Goal: Task Accomplishment & Management: Use online tool/utility

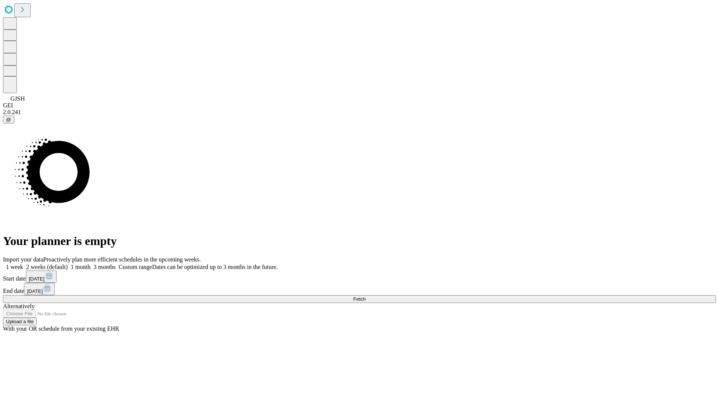
click at [23, 264] on label "1 week" at bounding box center [13, 267] width 20 height 6
click at [365, 297] on span "Fetch" at bounding box center [359, 300] width 12 height 6
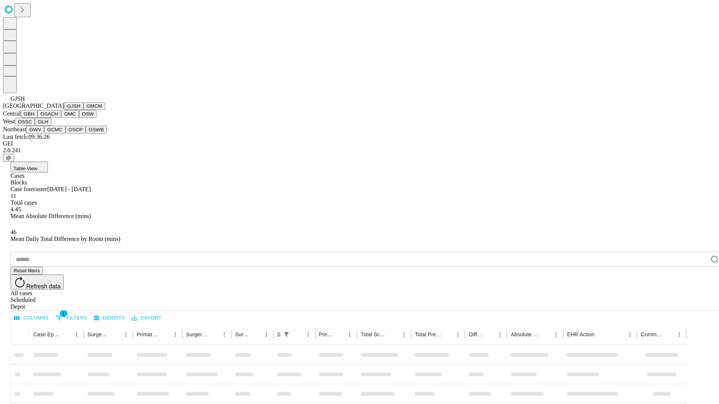
click at [84, 110] on button "GMCM" at bounding box center [95, 106] width 22 height 8
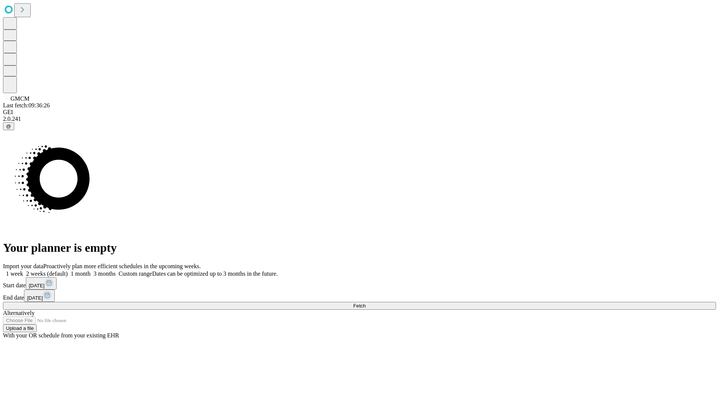
click at [23, 271] on label "1 week" at bounding box center [13, 274] width 20 height 6
click at [365, 303] on span "Fetch" at bounding box center [359, 306] width 12 height 6
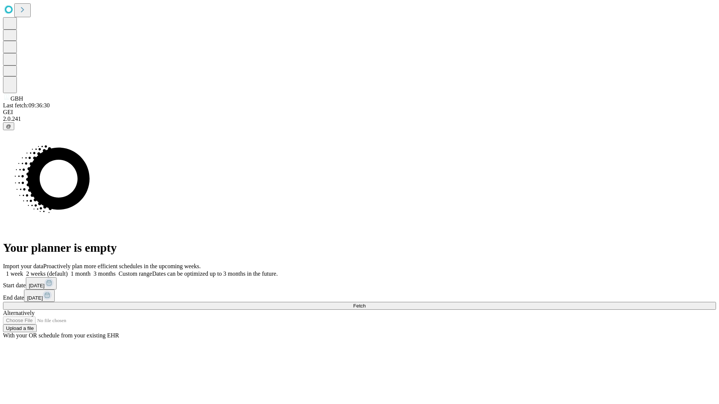
click at [23, 271] on label "1 week" at bounding box center [13, 274] width 20 height 6
click at [365, 303] on span "Fetch" at bounding box center [359, 306] width 12 height 6
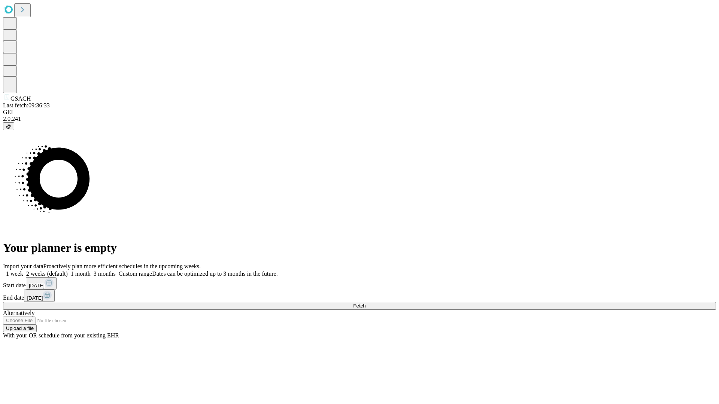
click at [23, 271] on label "1 week" at bounding box center [13, 274] width 20 height 6
click at [365, 303] on span "Fetch" at bounding box center [359, 306] width 12 height 6
click at [23, 271] on label "1 week" at bounding box center [13, 274] width 20 height 6
click at [365, 303] on span "Fetch" at bounding box center [359, 306] width 12 height 6
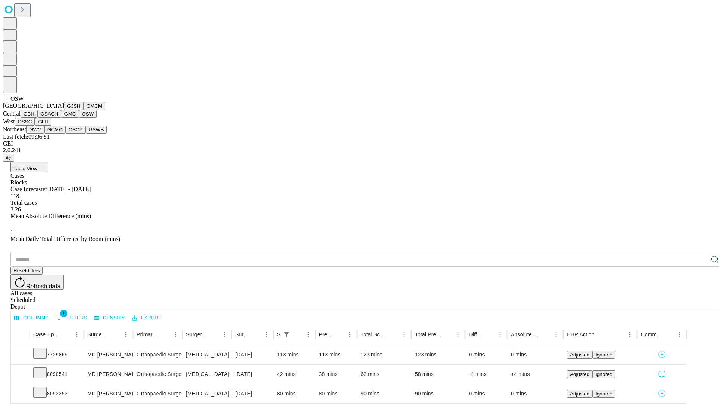
click at [35, 126] on button "OSSC" at bounding box center [25, 122] width 20 height 8
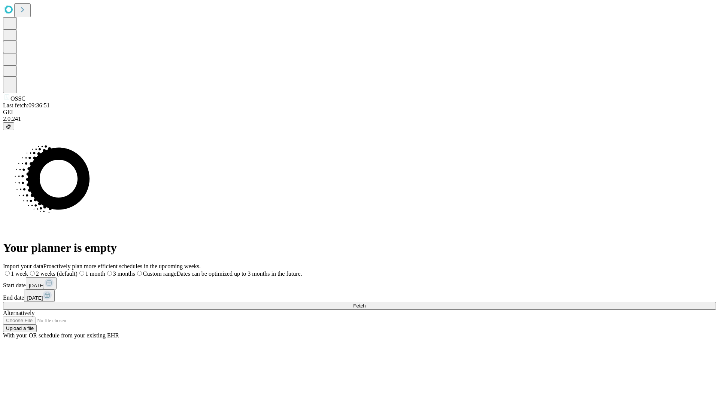
click at [28, 271] on label "1 week" at bounding box center [15, 274] width 25 height 6
click at [365, 303] on span "Fetch" at bounding box center [359, 306] width 12 height 6
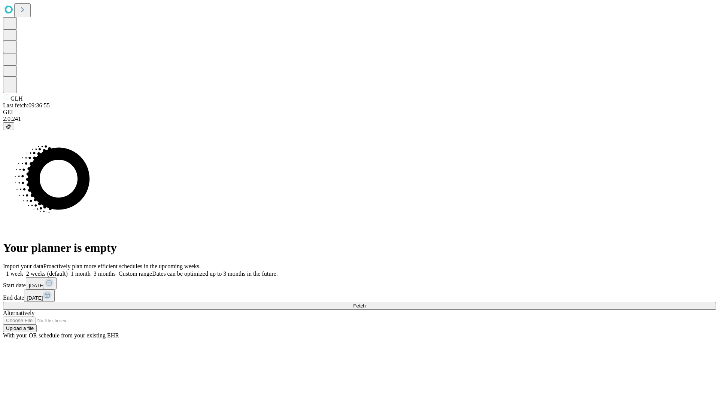
click at [23, 271] on label "1 week" at bounding box center [13, 274] width 20 height 6
click at [365, 303] on span "Fetch" at bounding box center [359, 306] width 12 height 6
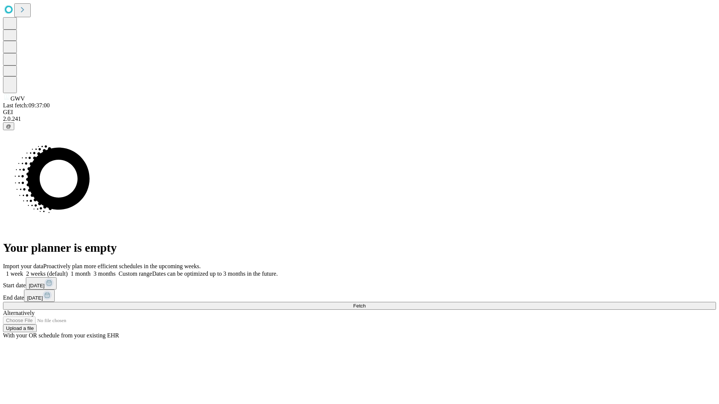
click at [23, 271] on label "1 week" at bounding box center [13, 274] width 20 height 6
click at [365, 303] on span "Fetch" at bounding box center [359, 306] width 12 height 6
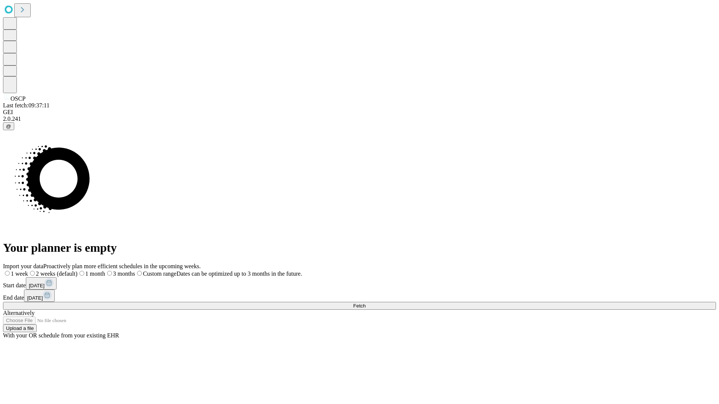
click at [365, 303] on span "Fetch" at bounding box center [359, 306] width 12 height 6
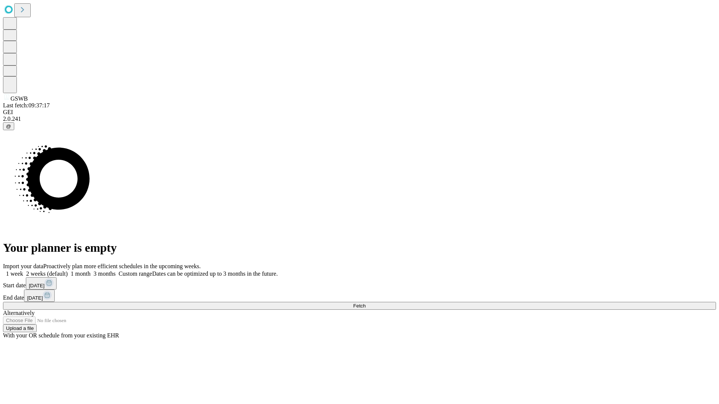
click at [23, 271] on label "1 week" at bounding box center [13, 274] width 20 height 6
click at [365, 303] on span "Fetch" at bounding box center [359, 306] width 12 height 6
